Goal: Find specific page/section: Find specific page/section

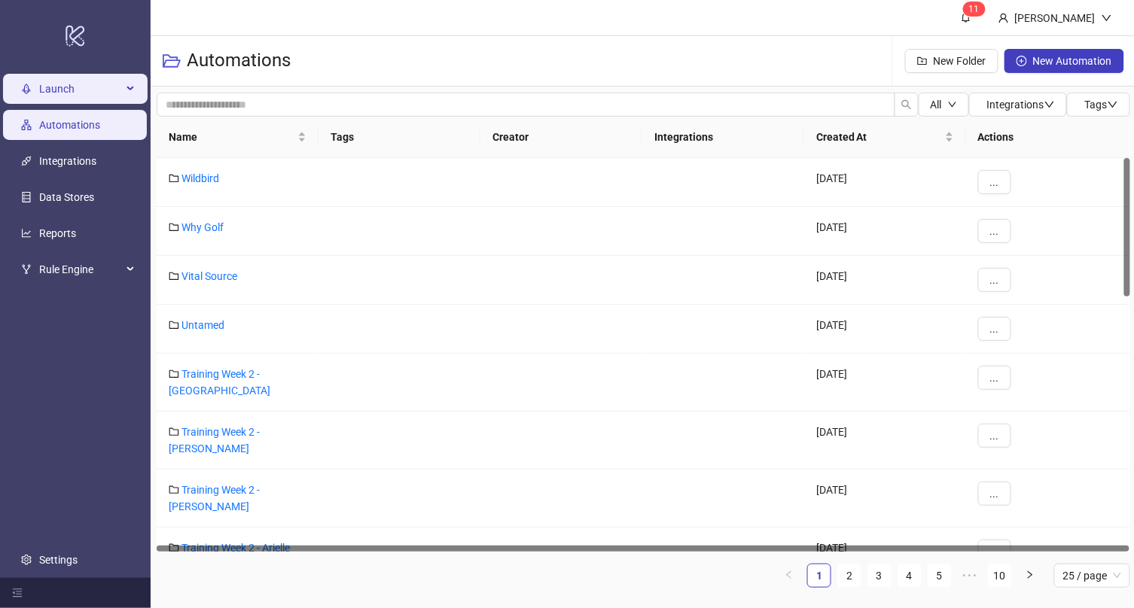
click at [55, 87] on span "Launch" at bounding box center [80, 89] width 83 height 30
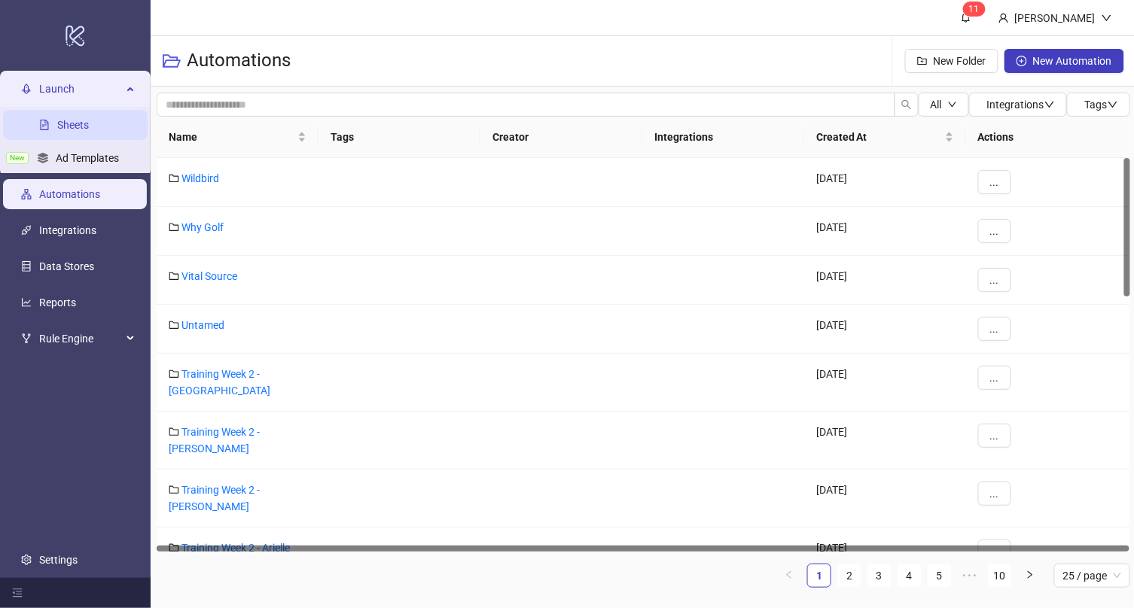
click at [82, 123] on link "Sheets" at bounding box center [73, 125] width 32 height 12
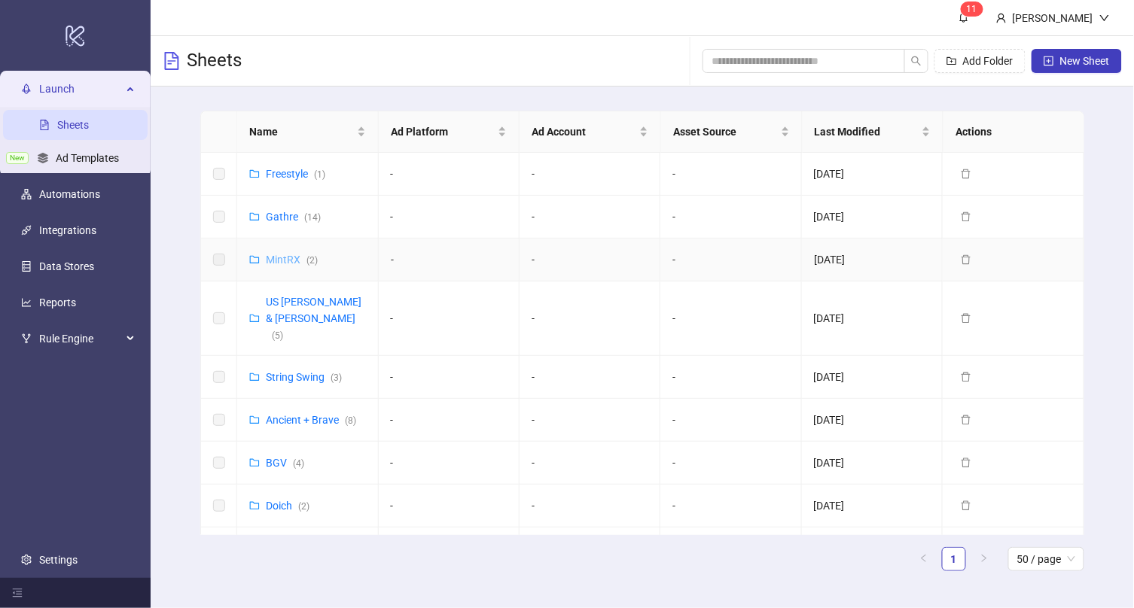
click at [285, 258] on link "MintRX ( 2 )" at bounding box center [292, 260] width 52 height 12
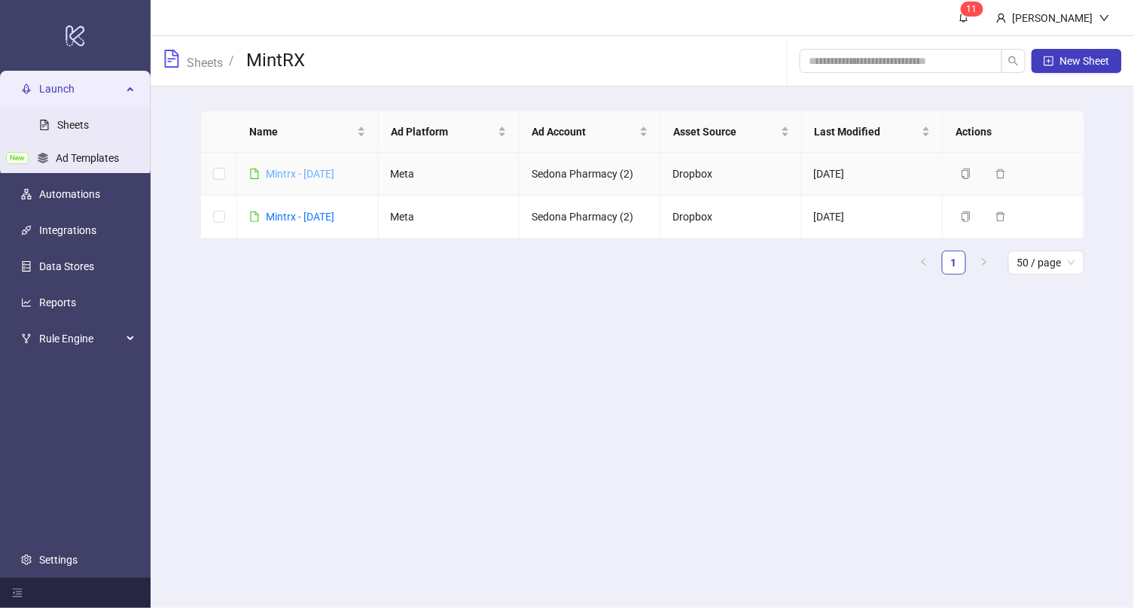
click at [326, 169] on link "Mintrx - [DATE]" at bounding box center [300, 174] width 69 height 12
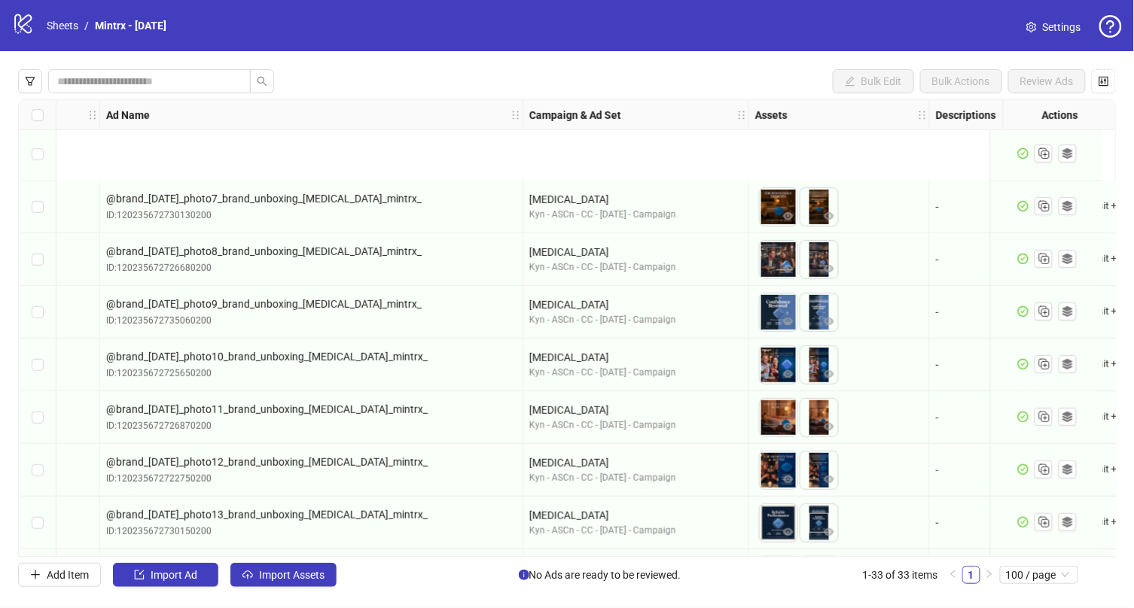
scroll to position [0, 84]
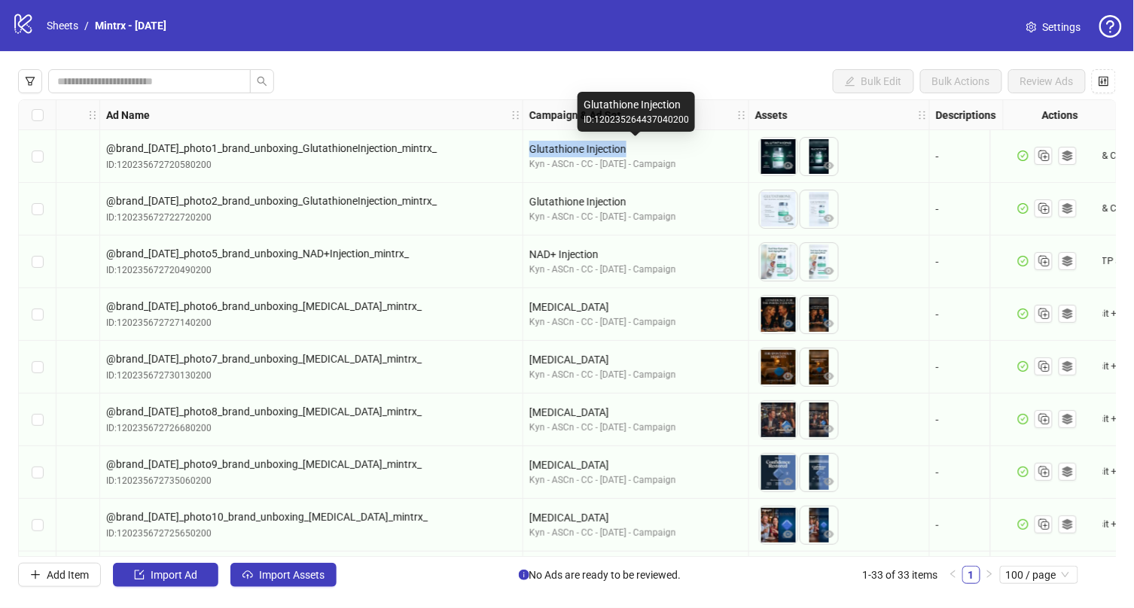
drag, startPoint x: 626, startPoint y: 146, endPoint x: 526, endPoint y: 145, distance: 100.1
click at [526, 145] on div "Glutathione Injection Kyn - ASCn - CC - [DATE] - Campaign" at bounding box center [636, 156] width 226 height 53
copy div "Glutathione Injection"
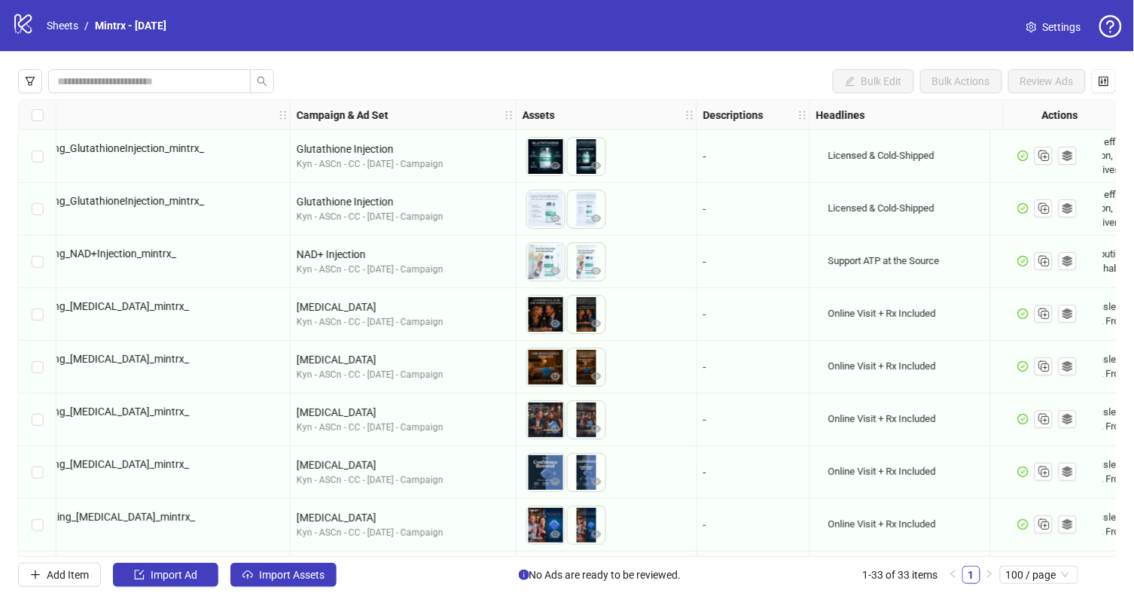
scroll to position [0, 183]
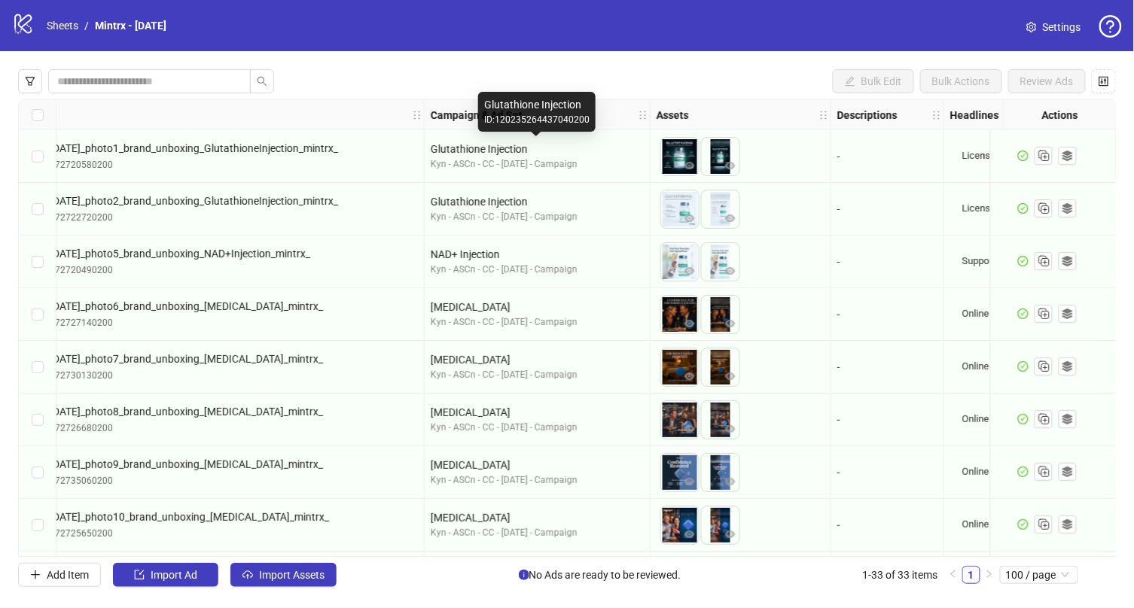
click at [471, 152] on div "Glutathione Injection" at bounding box center [537, 149] width 213 height 17
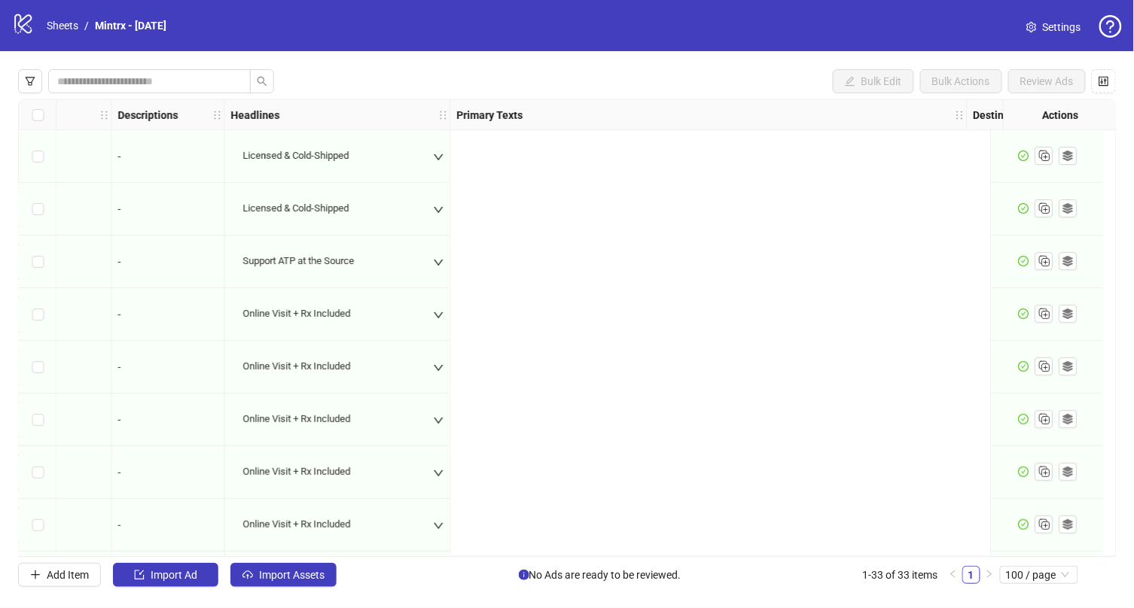
scroll to position [0, 0]
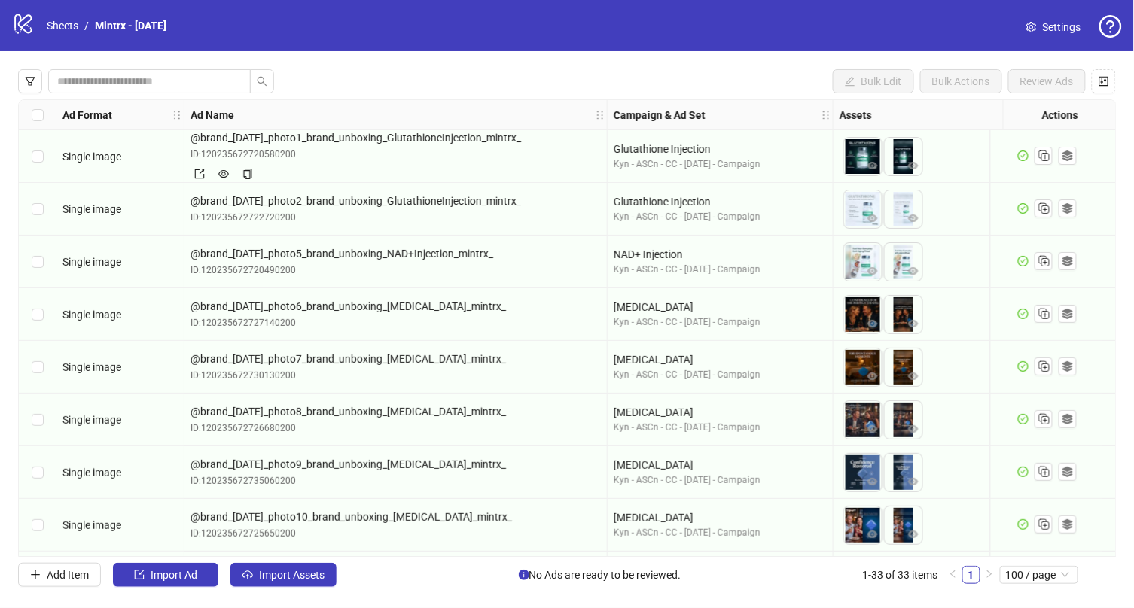
click at [599, 152] on div "ID: 120235672720580200" at bounding box center [395, 155] width 410 height 14
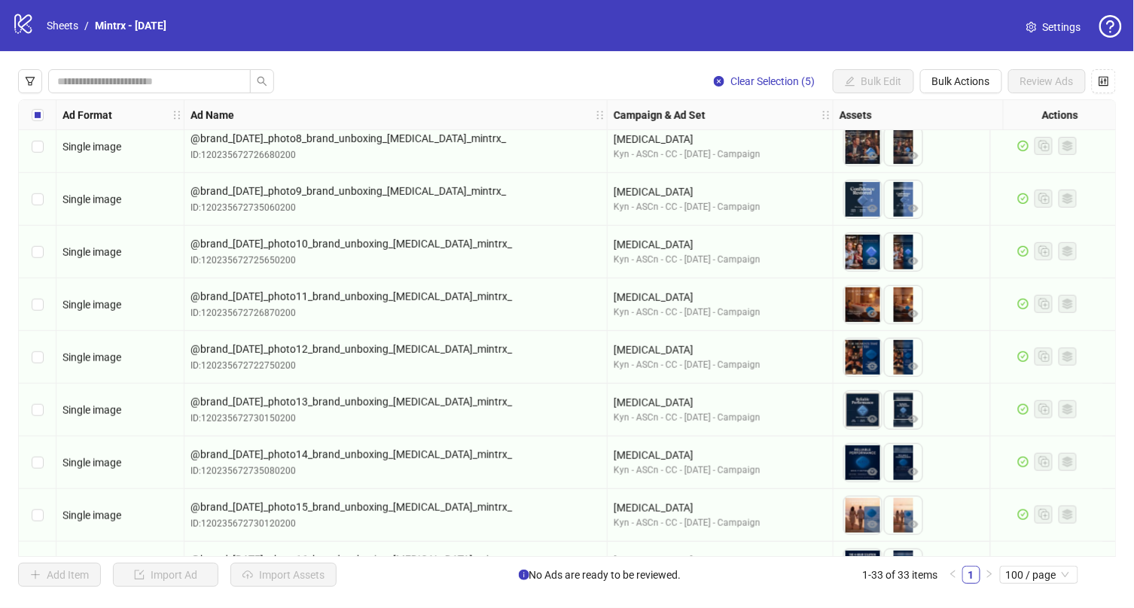
scroll to position [275, 0]
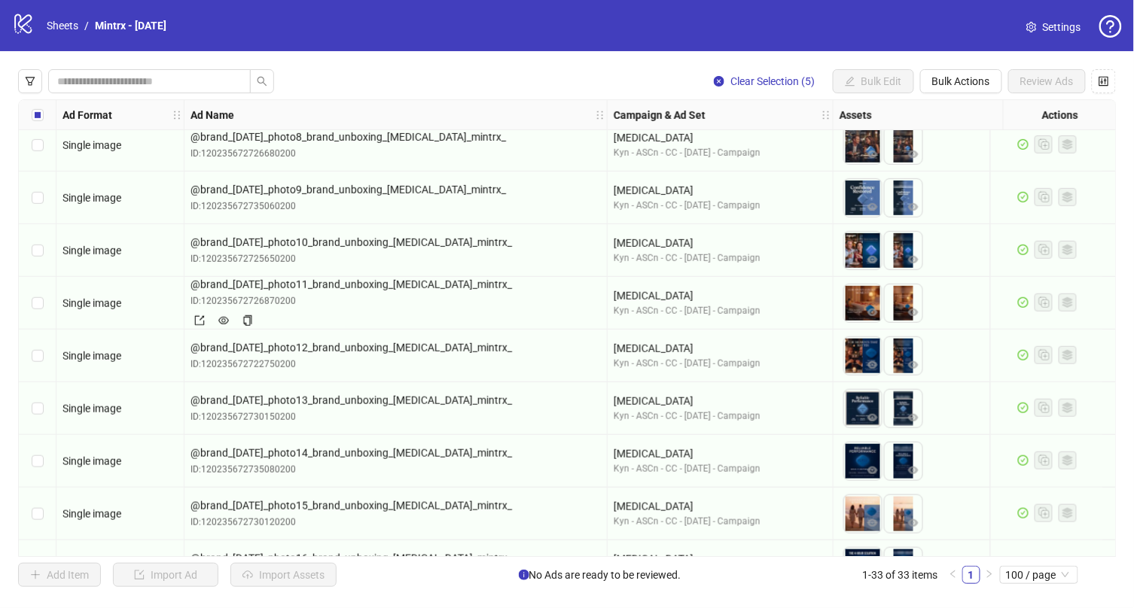
click at [35, 112] on div "Ad Format Ad Name Campaign & Ad Set Assets Descriptions Headlines Primary Texts…" at bounding box center [567, 328] width 1098 height 458
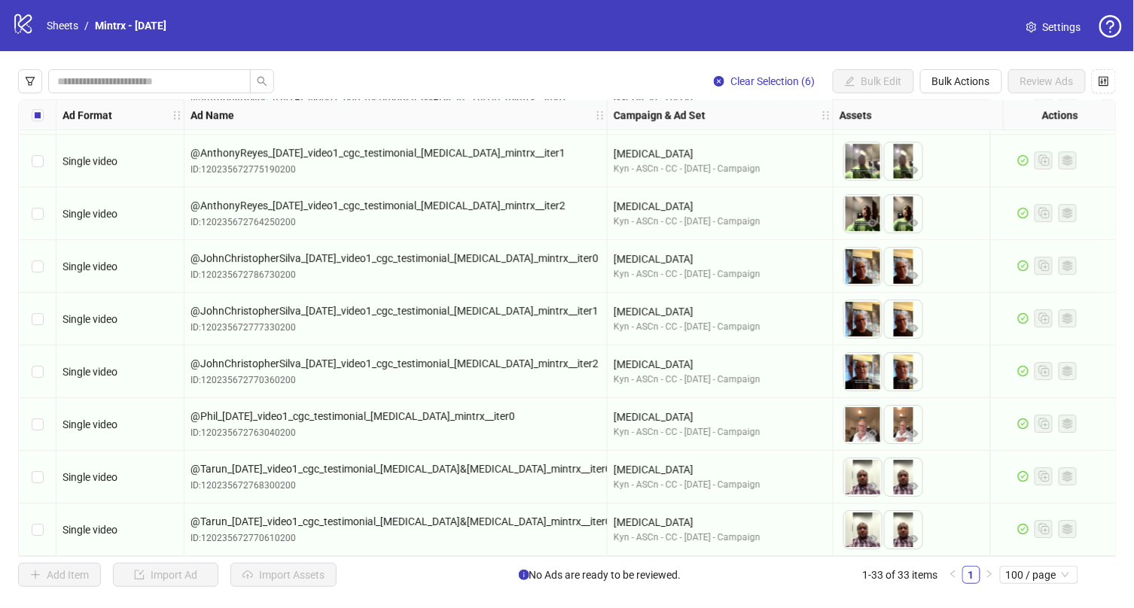
scroll to position [1318, 0]
